Goal: Obtain resource: Download file/media

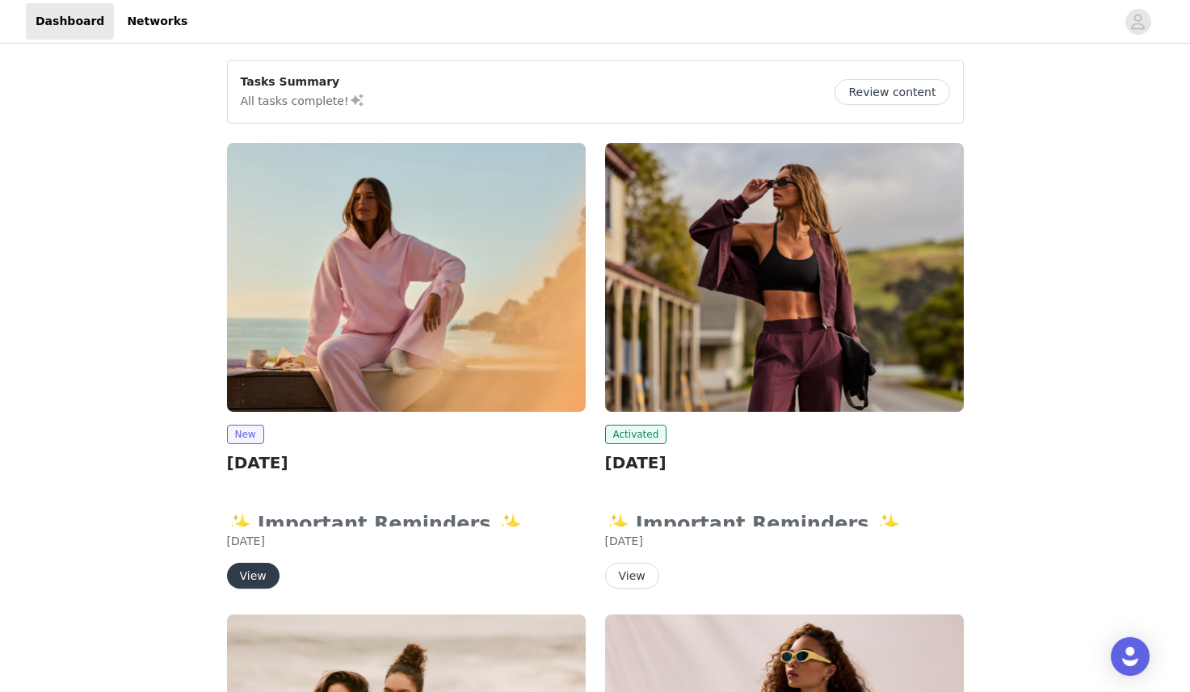
click at [243, 569] on button "View" at bounding box center [253, 576] width 53 height 26
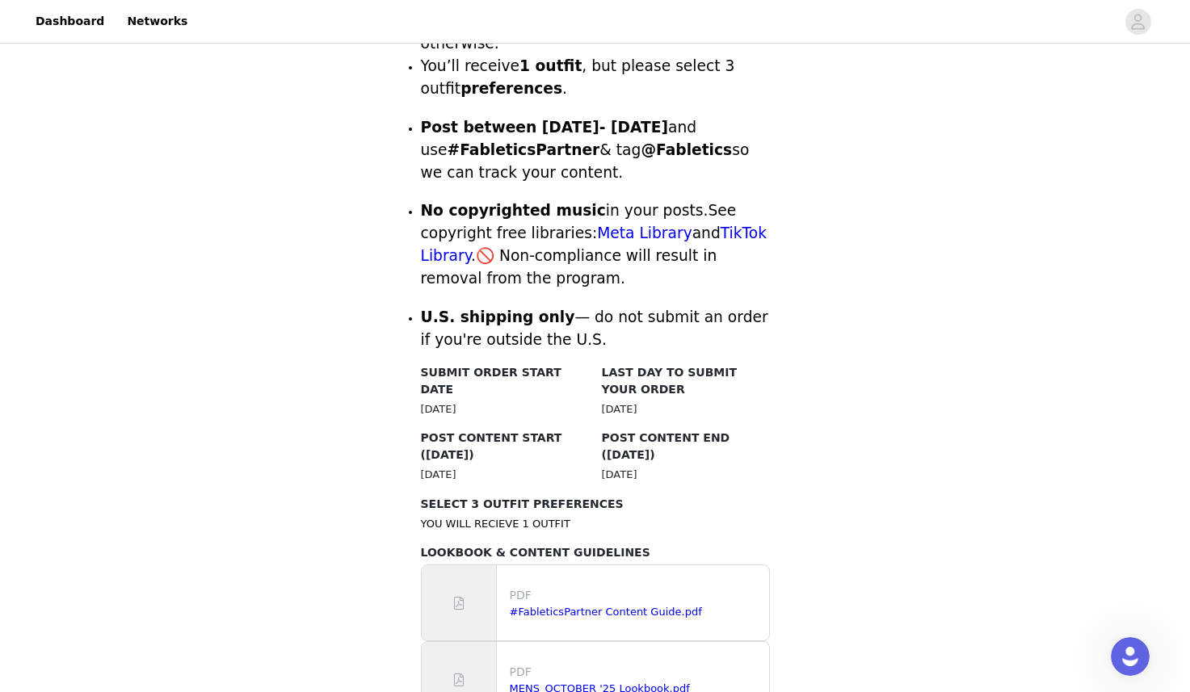
scroll to position [553, 0]
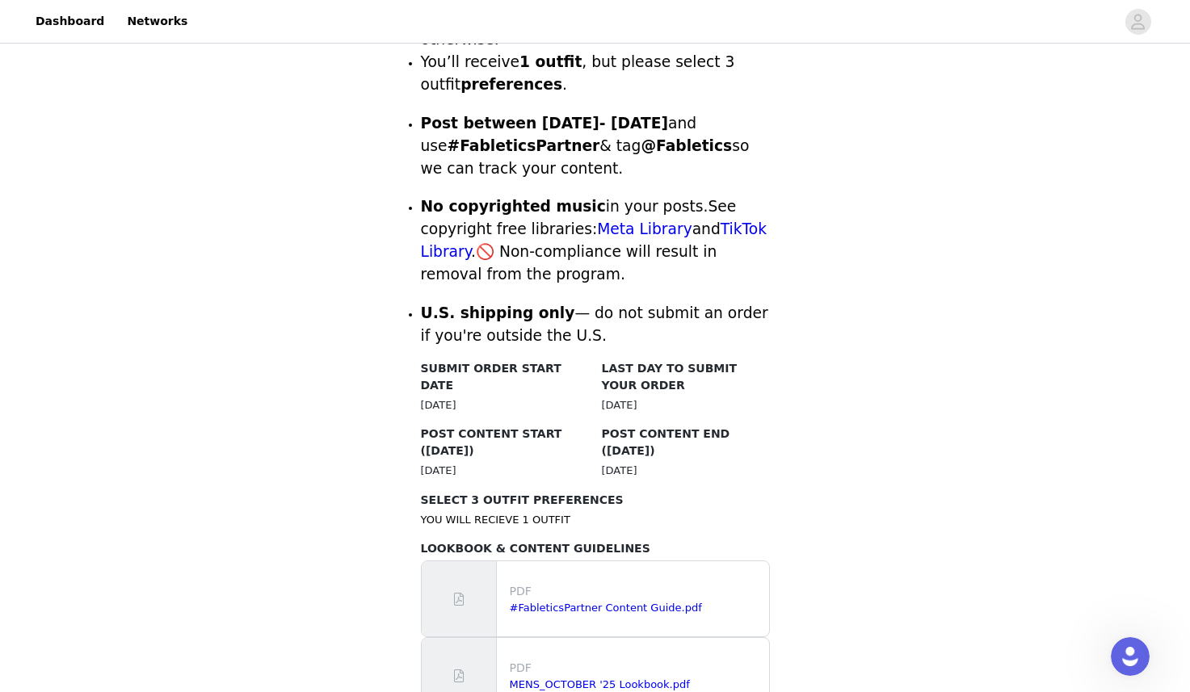
click at [906, 450] on div "Back Fabletics [DATE] Overview ✨ Important Reminders ✨ Submit your order by cli…" at bounding box center [595, 285] width 1190 height 1583
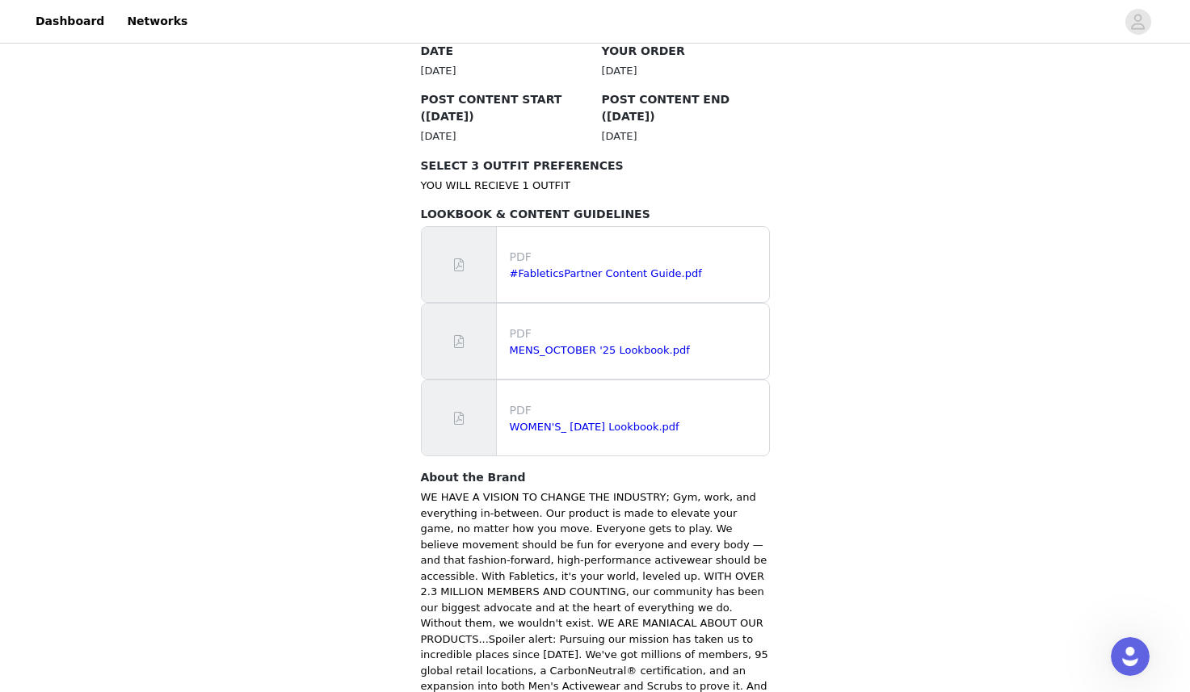
scroll to position [912, 0]
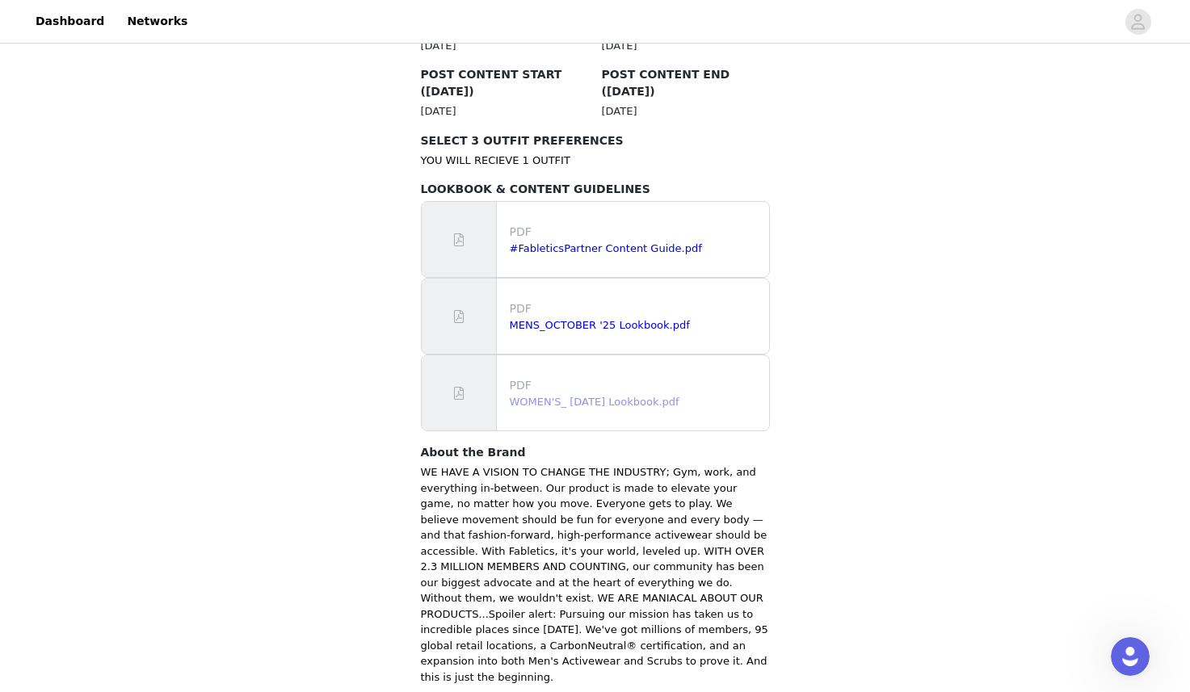
click at [613, 396] on link "WOMEN'S_ [DATE] Lookbook.pdf" at bounding box center [595, 402] width 170 height 12
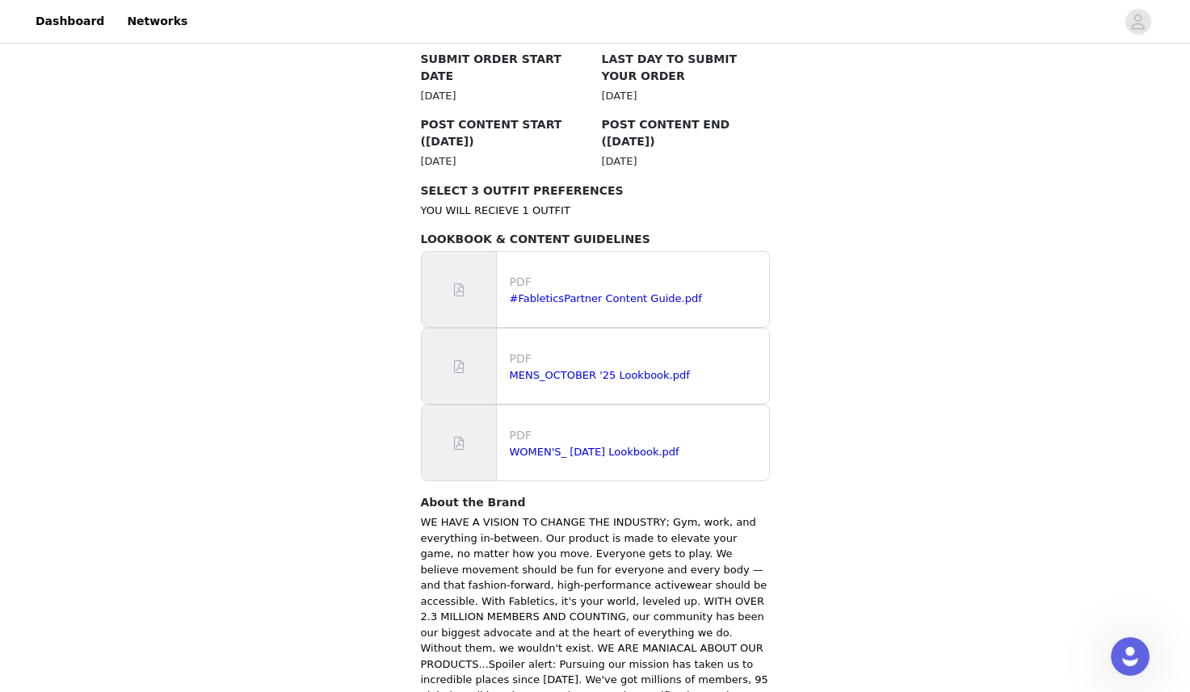
scroll to position [0, 0]
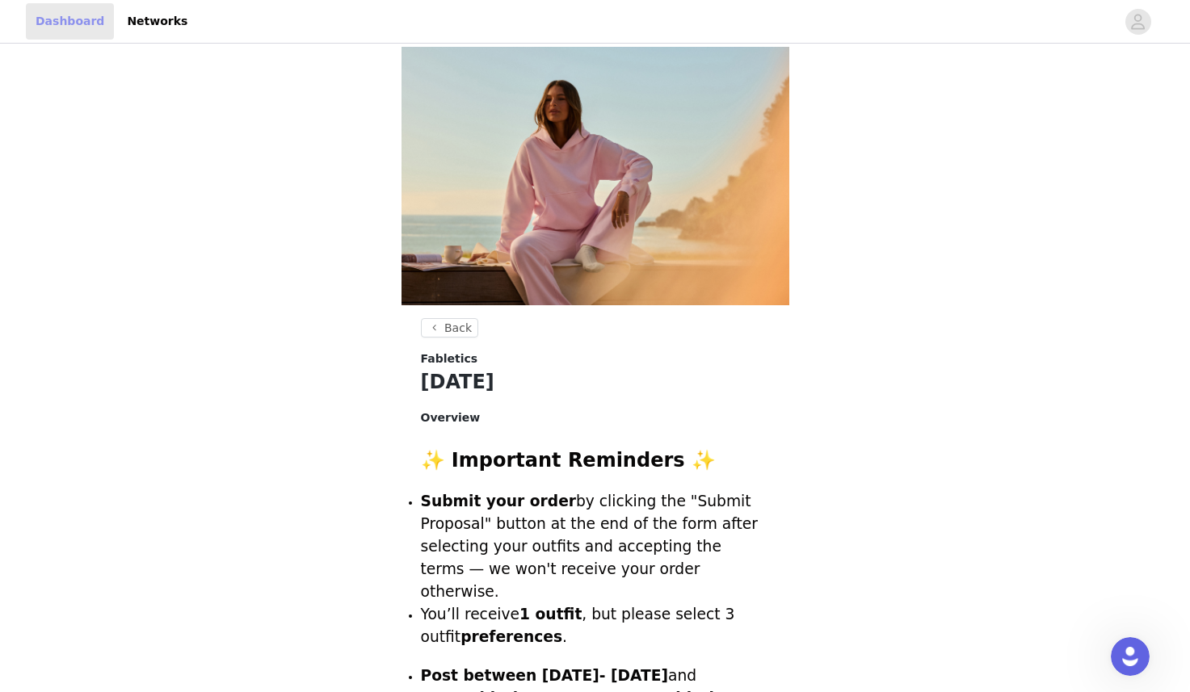
click at [78, 25] on link "Dashboard" at bounding box center [70, 21] width 88 height 36
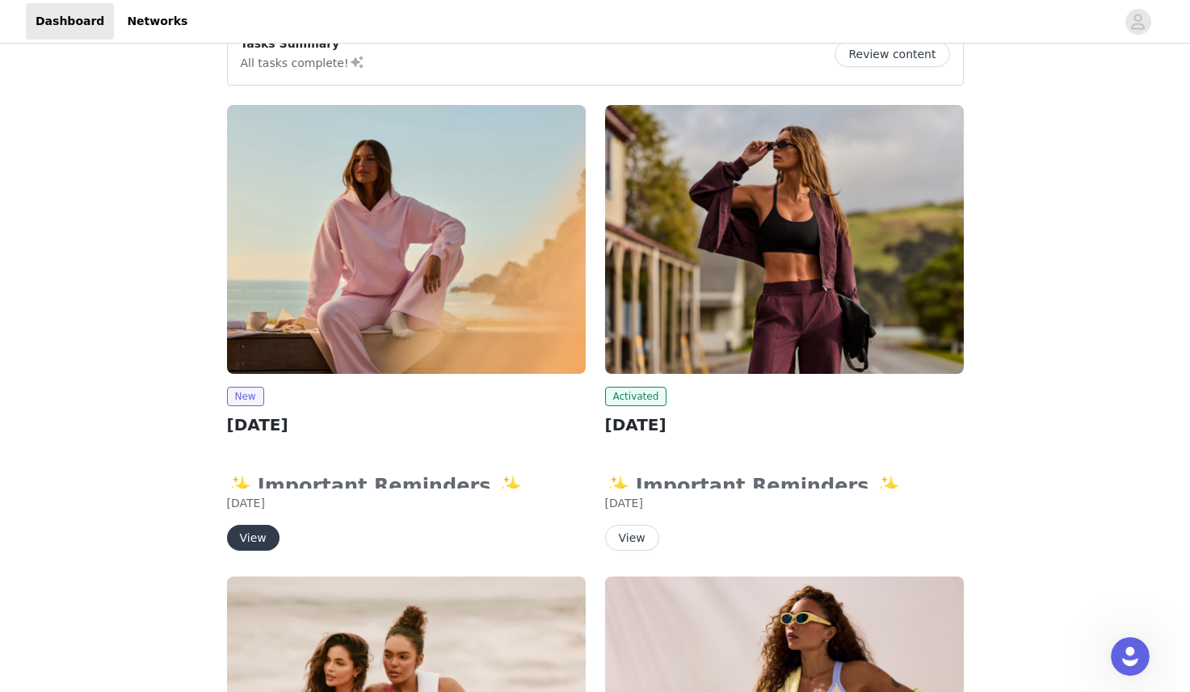
scroll to position [40, 0]
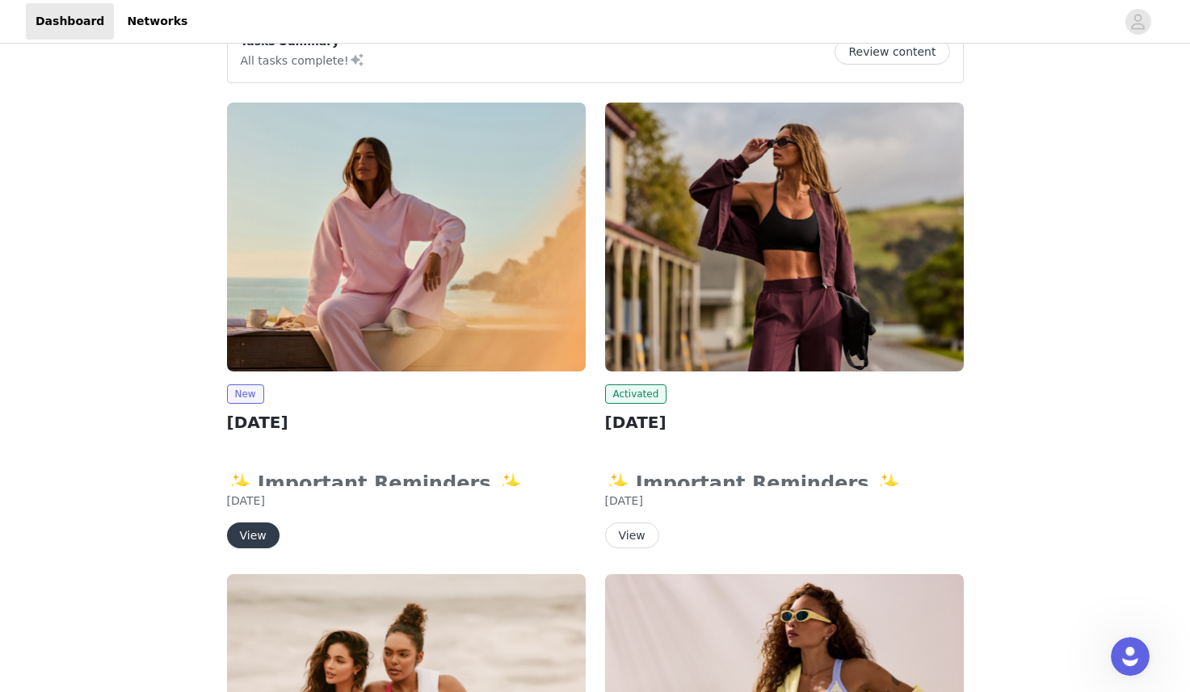
click at [678, 421] on h2 "[DATE]" at bounding box center [784, 422] width 359 height 24
click at [669, 342] on img at bounding box center [784, 237] width 359 height 269
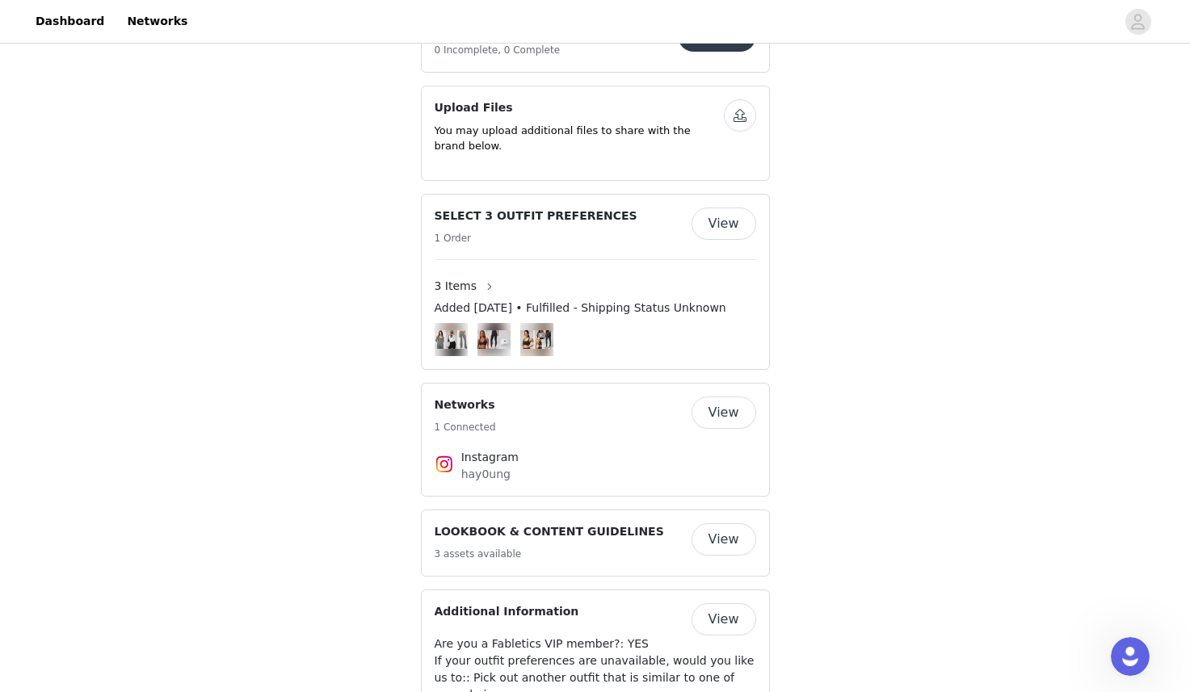
scroll to position [985, 0]
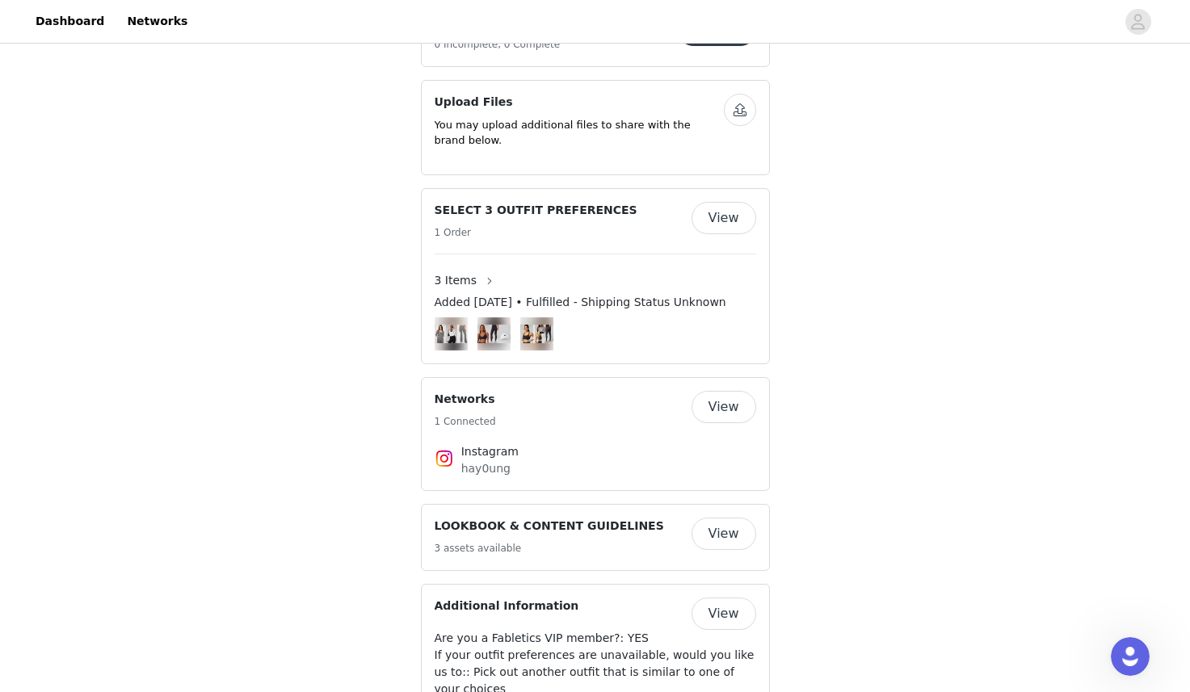
click at [708, 518] on button "View" at bounding box center [723, 534] width 65 height 32
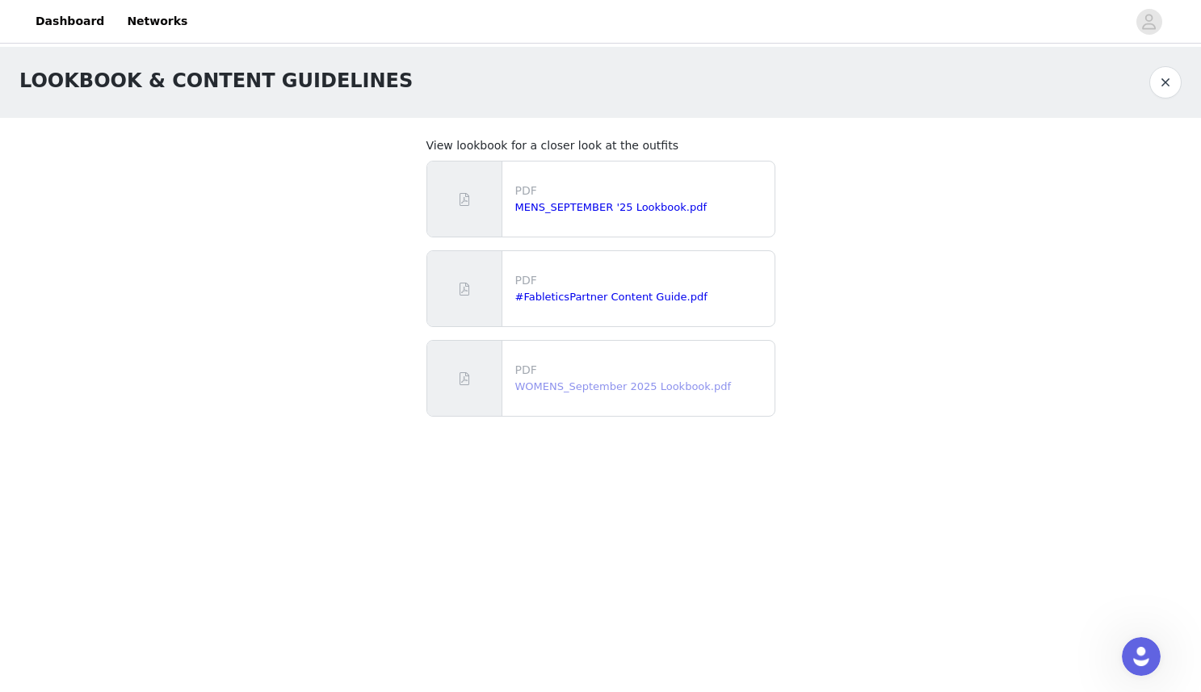
click at [577, 389] on link "WOMENS_September 2025 Lookbook.pdf" at bounding box center [623, 386] width 216 height 12
